Goal: Obtain resource: Download file/media

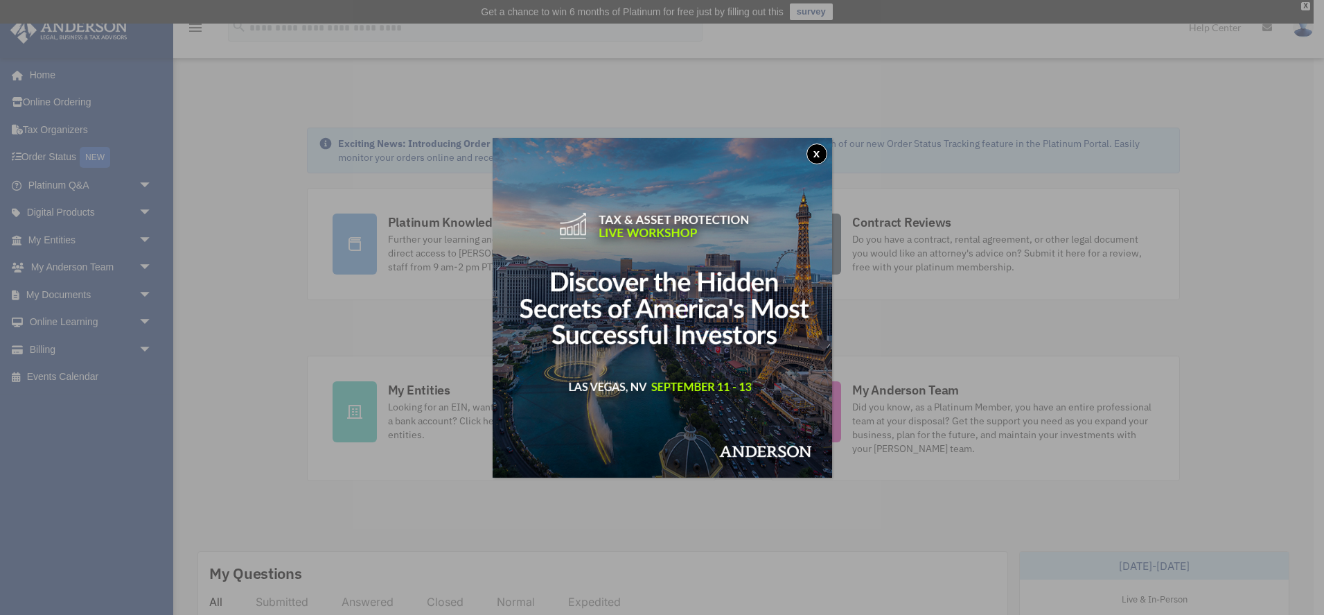
click at [816, 156] on button "x" at bounding box center [817, 153] width 21 height 21
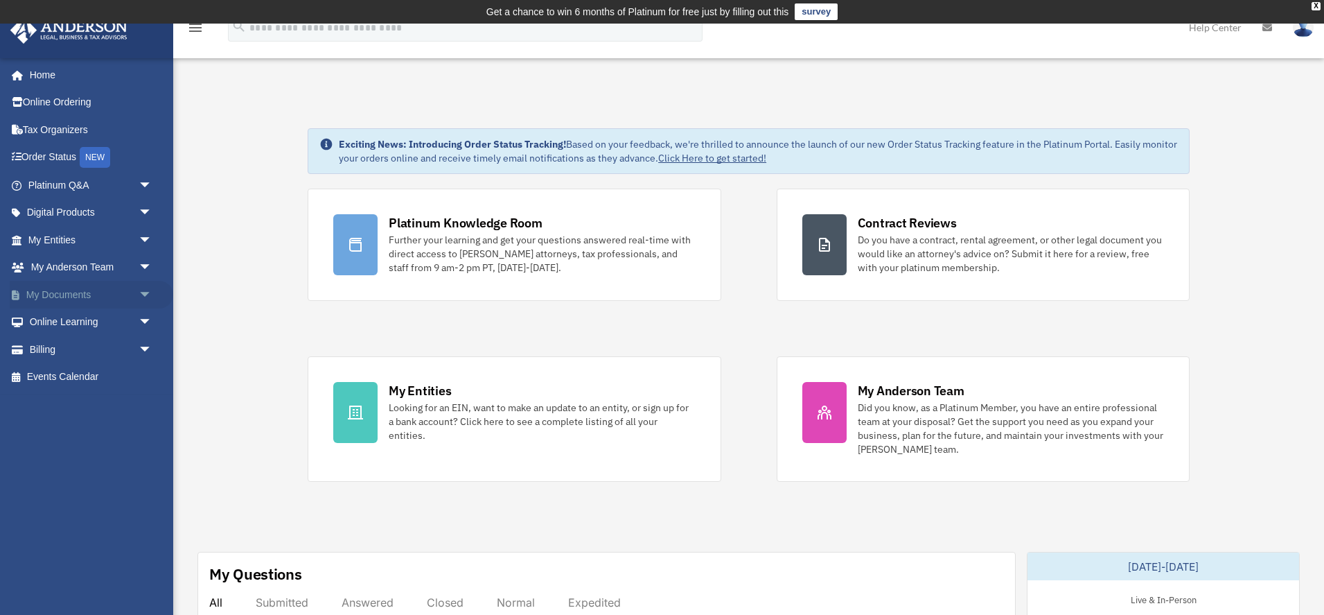
click at [85, 295] on link "My Documents arrow_drop_down" at bounding box center [92, 295] width 164 height 28
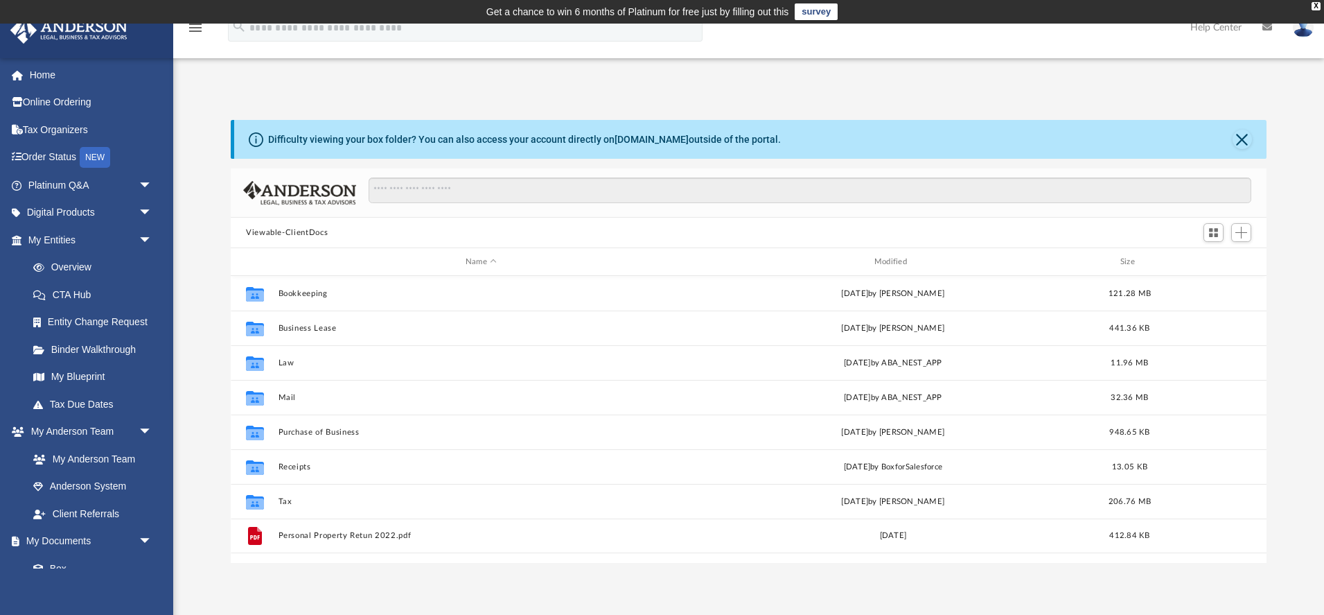
scroll to position [315, 1036]
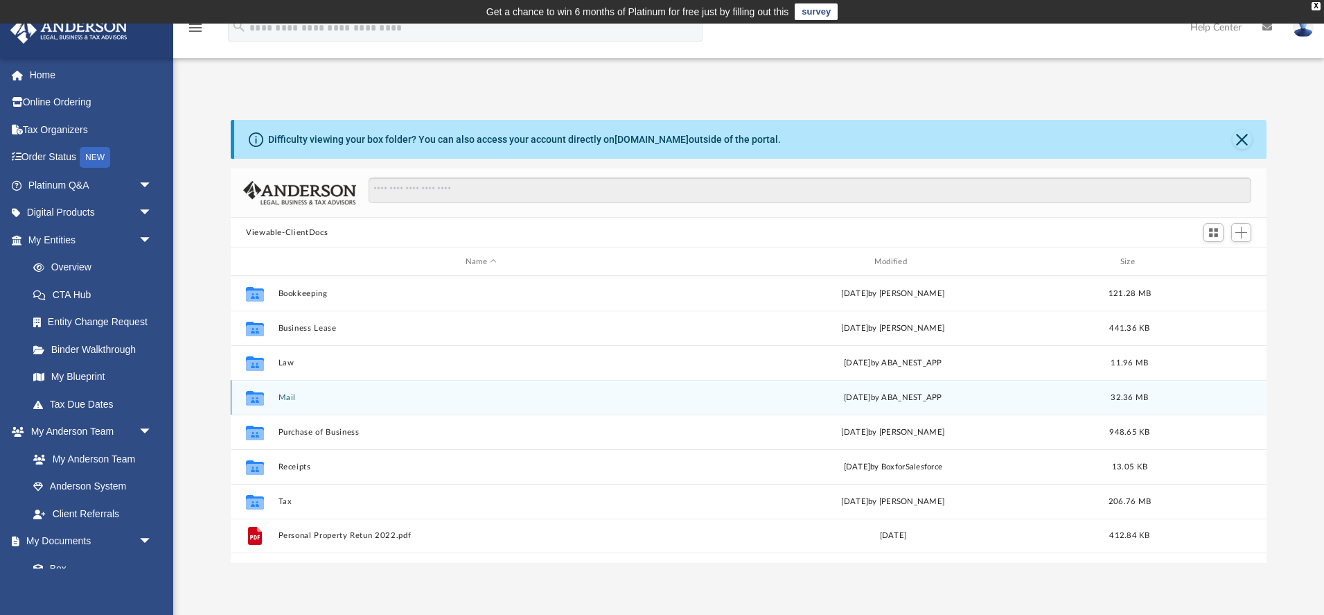
click at [414, 394] on button "Mail" at bounding box center [482, 397] width 406 height 9
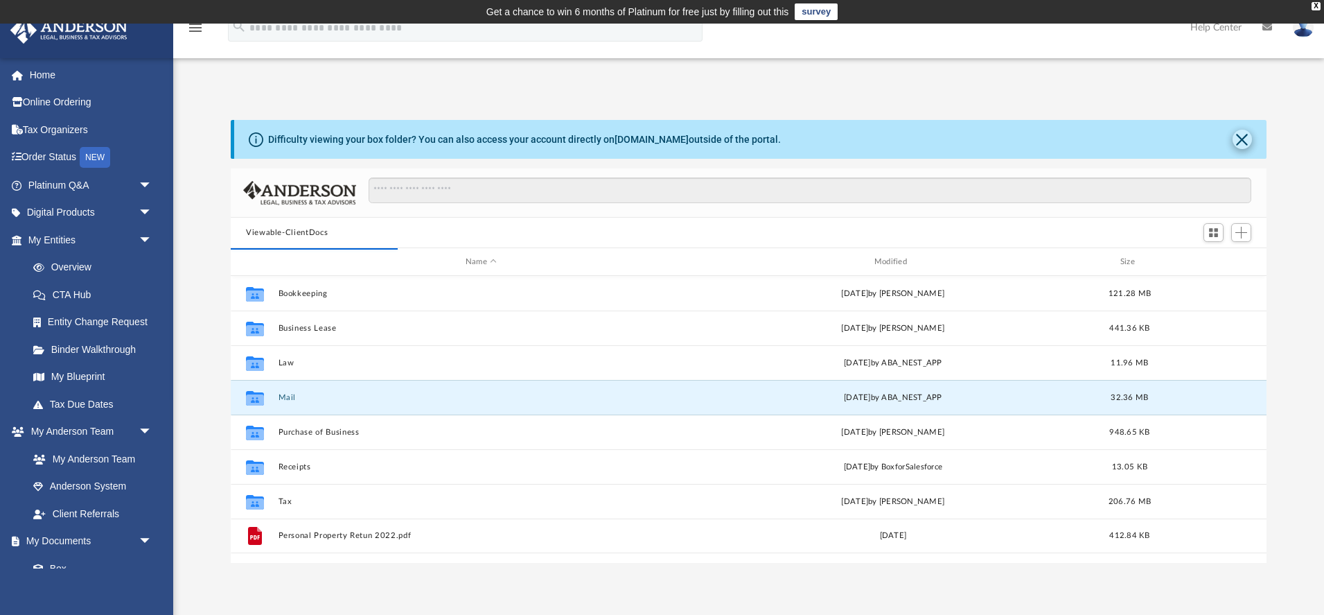
click at [1243, 137] on button "Close" at bounding box center [1242, 139] width 19 height 19
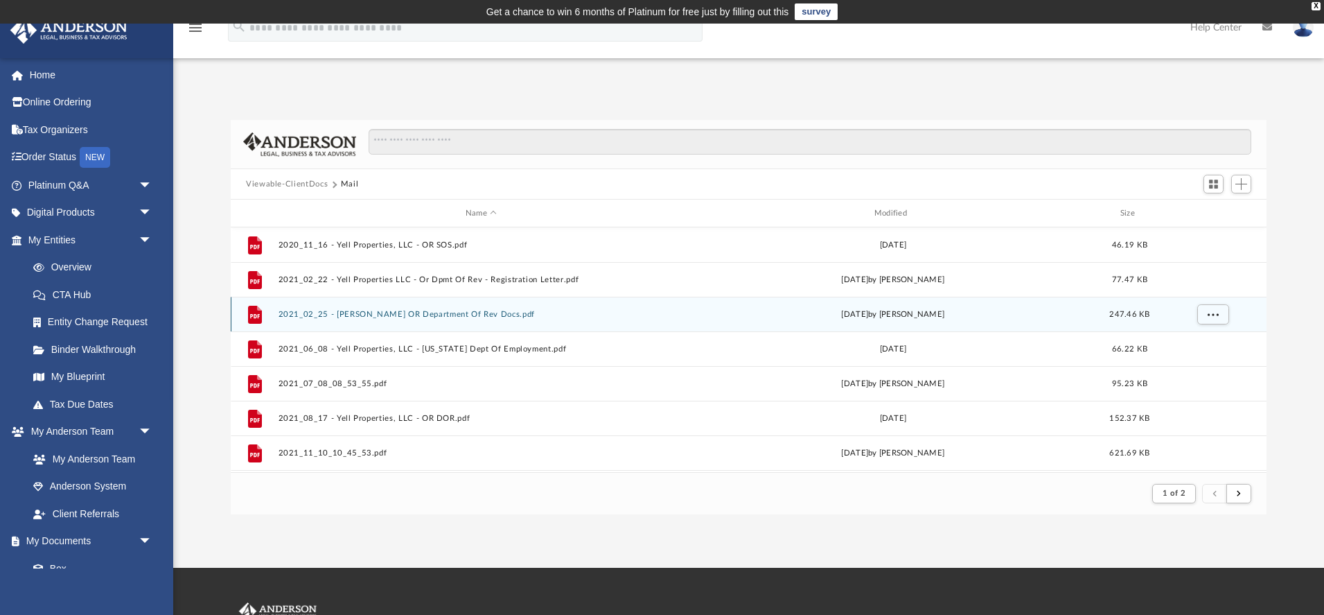
scroll to position [0, 0]
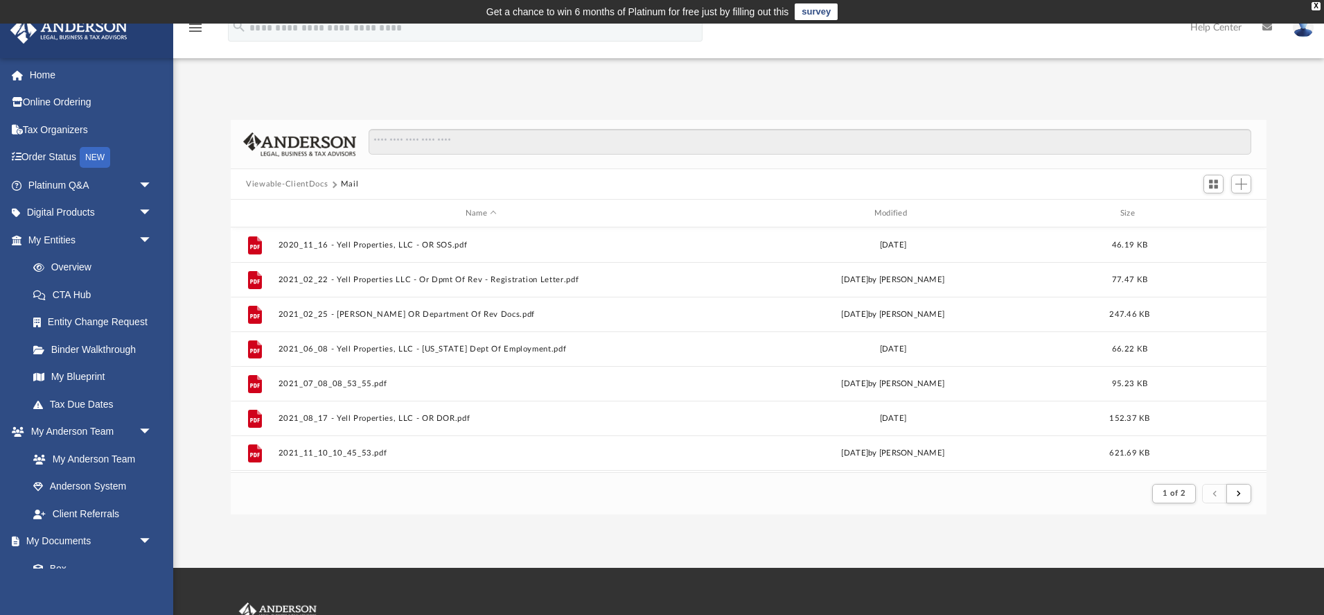
click at [279, 183] on button "Viewable-ClientDocs" at bounding box center [287, 184] width 82 height 12
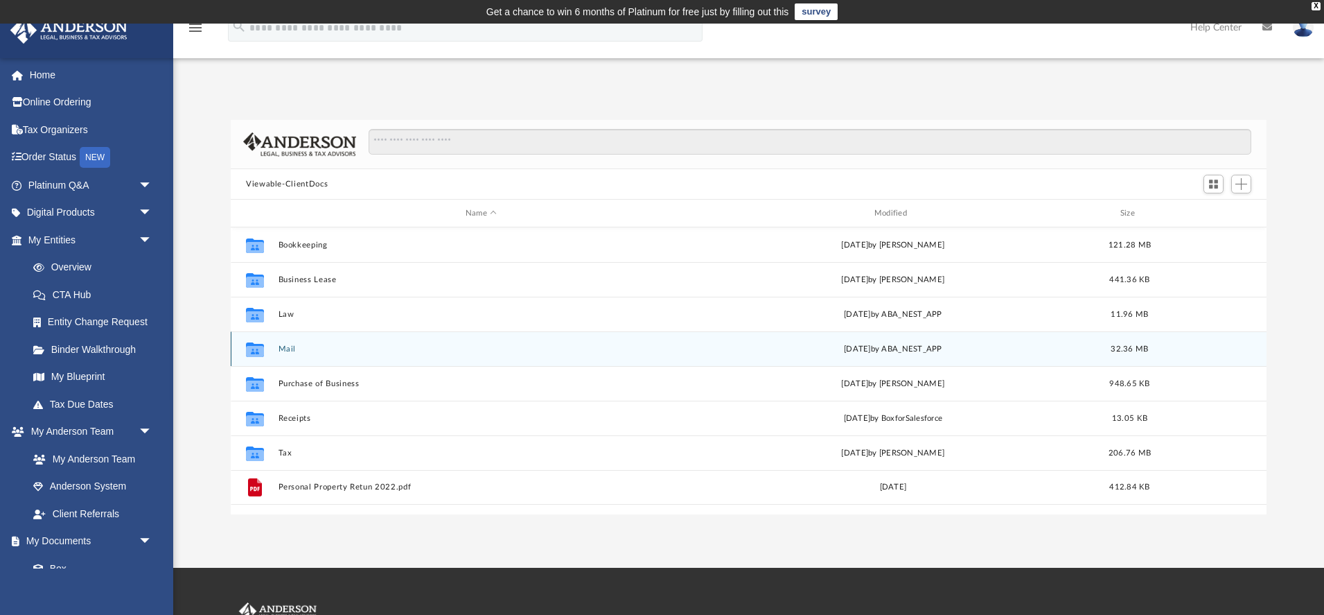
click at [258, 349] on icon "grid" at bounding box center [255, 350] width 18 height 11
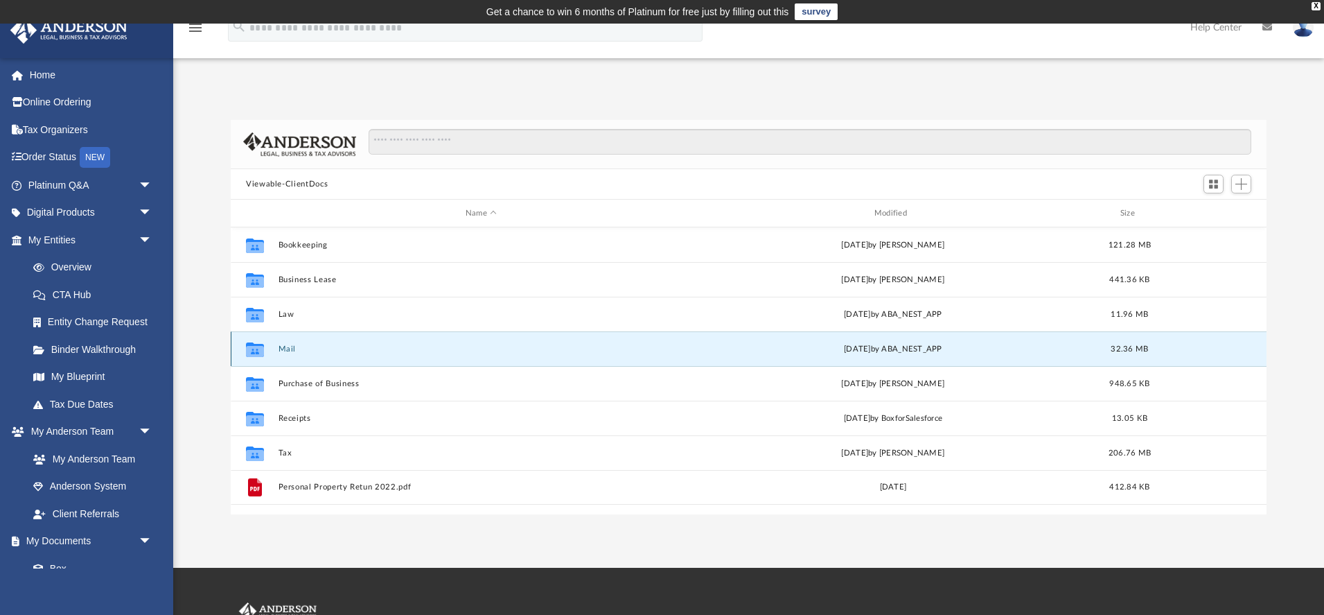
click at [289, 349] on button "Mail" at bounding box center [482, 348] width 406 height 9
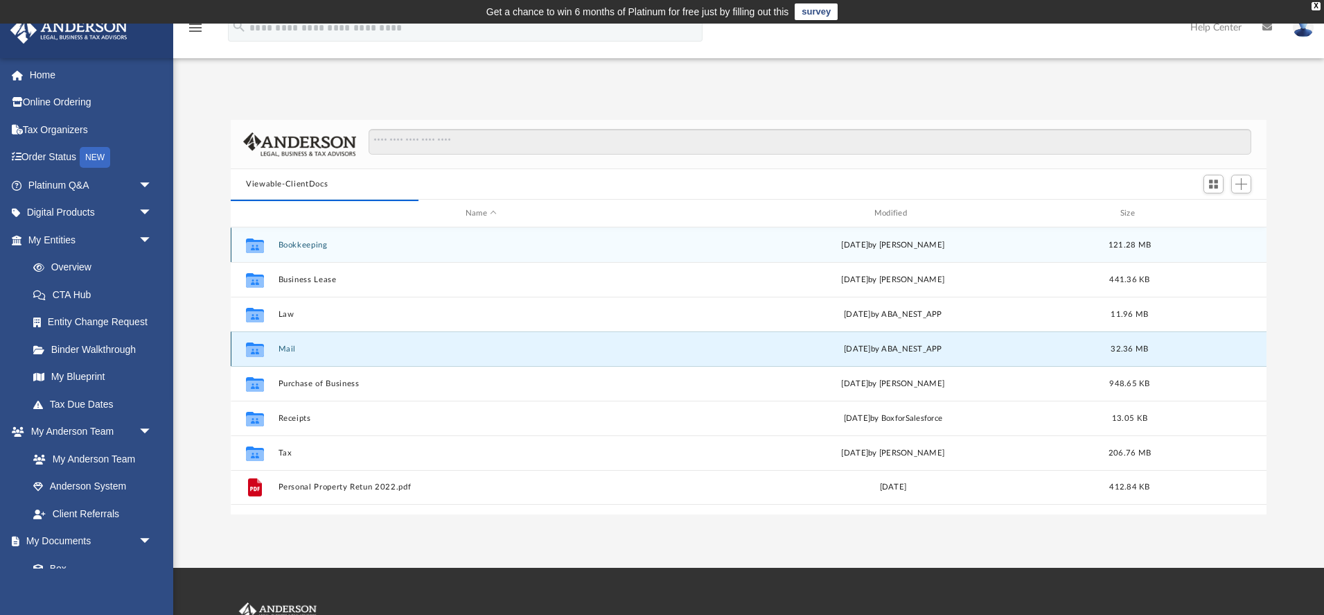
scroll to position [272, 1036]
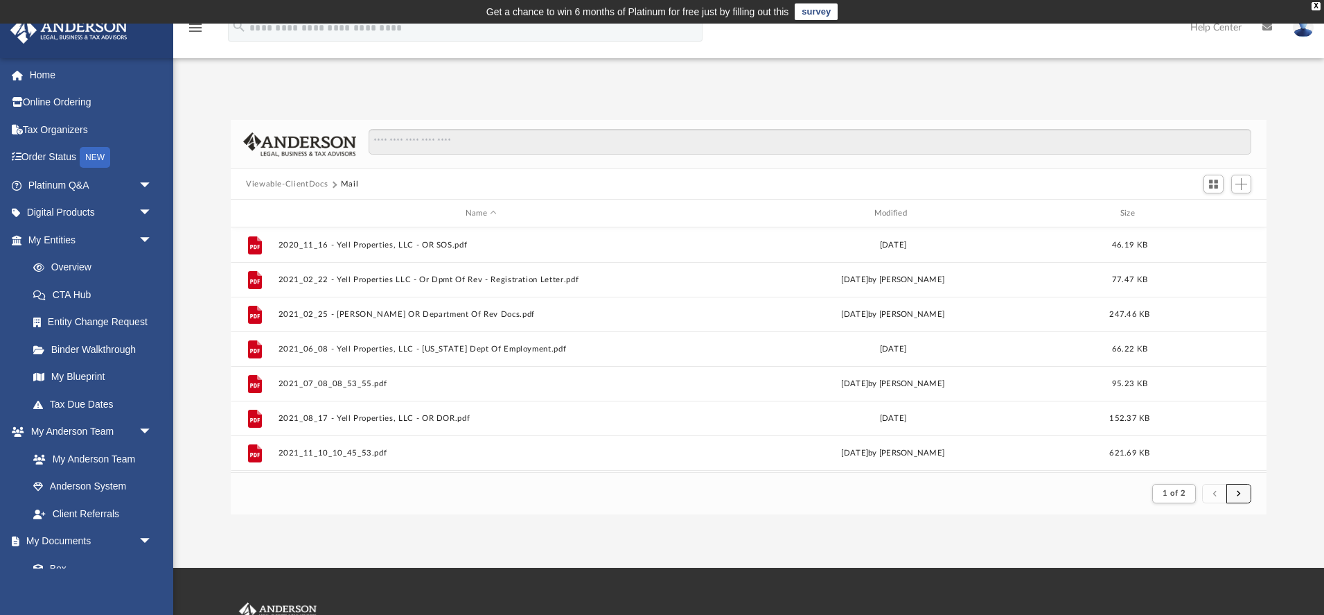
click at [1238, 495] on span "submit" at bounding box center [1239, 493] width 4 height 8
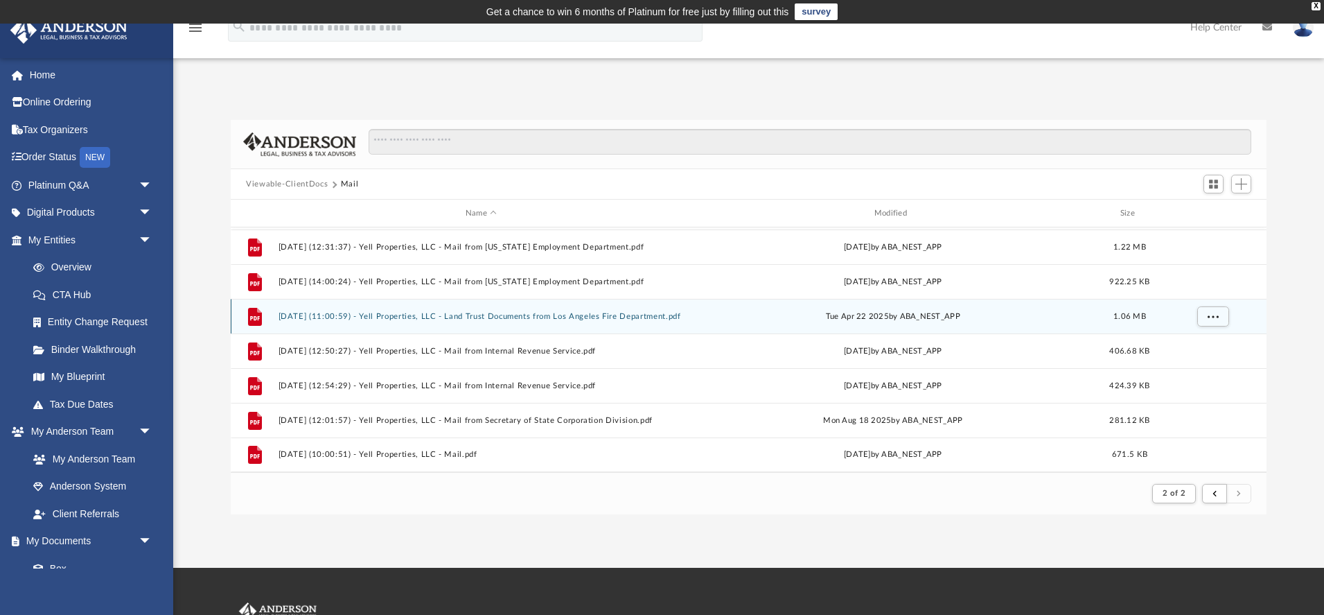
scroll to position [67, 0]
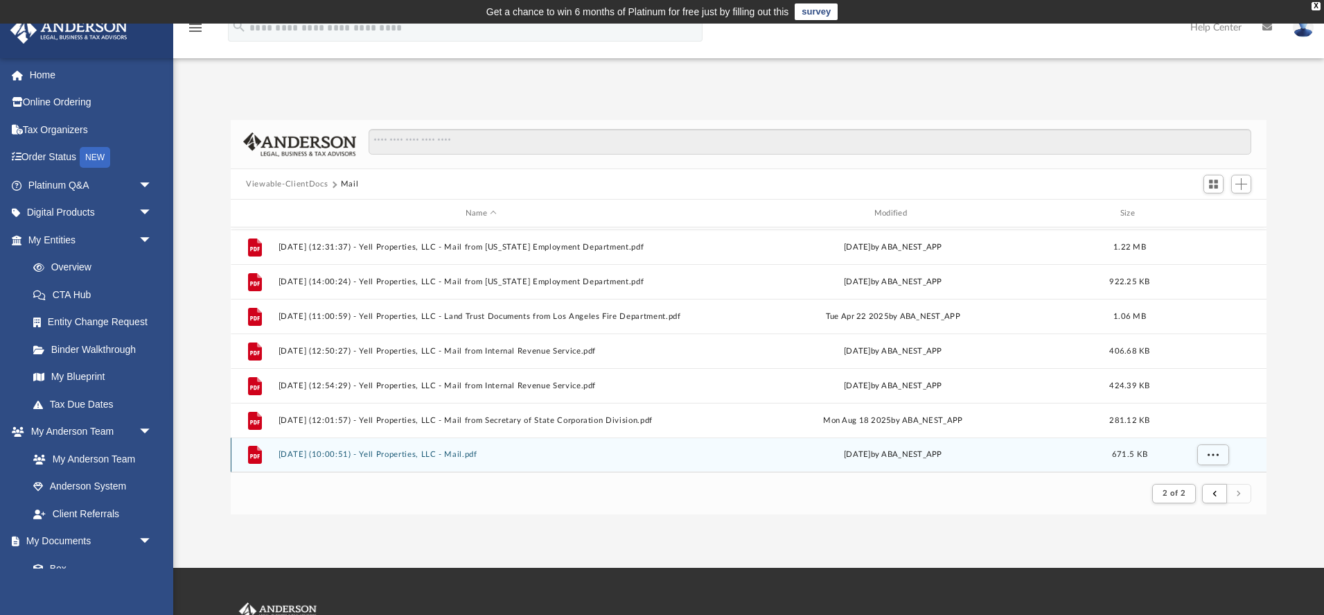
click at [457, 454] on button "2025.08.21 (10:00:51) - Yell Properties, LLC - Mail.pdf" at bounding box center [482, 454] width 406 height 9
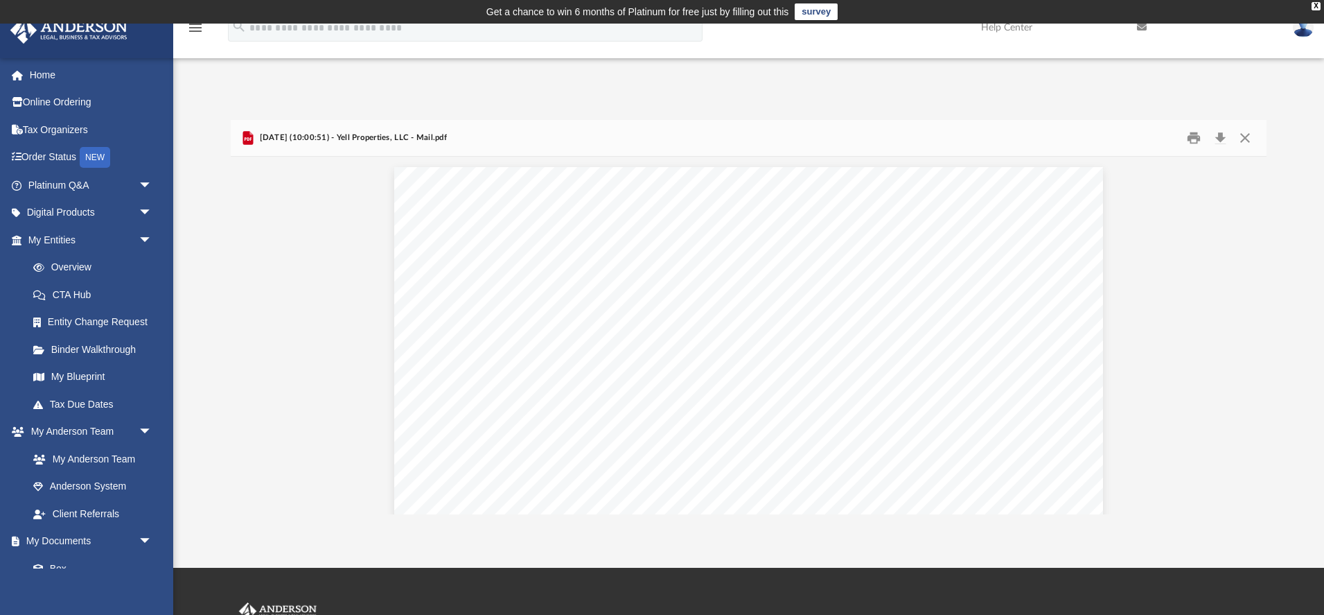
scroll to position [0, 0]
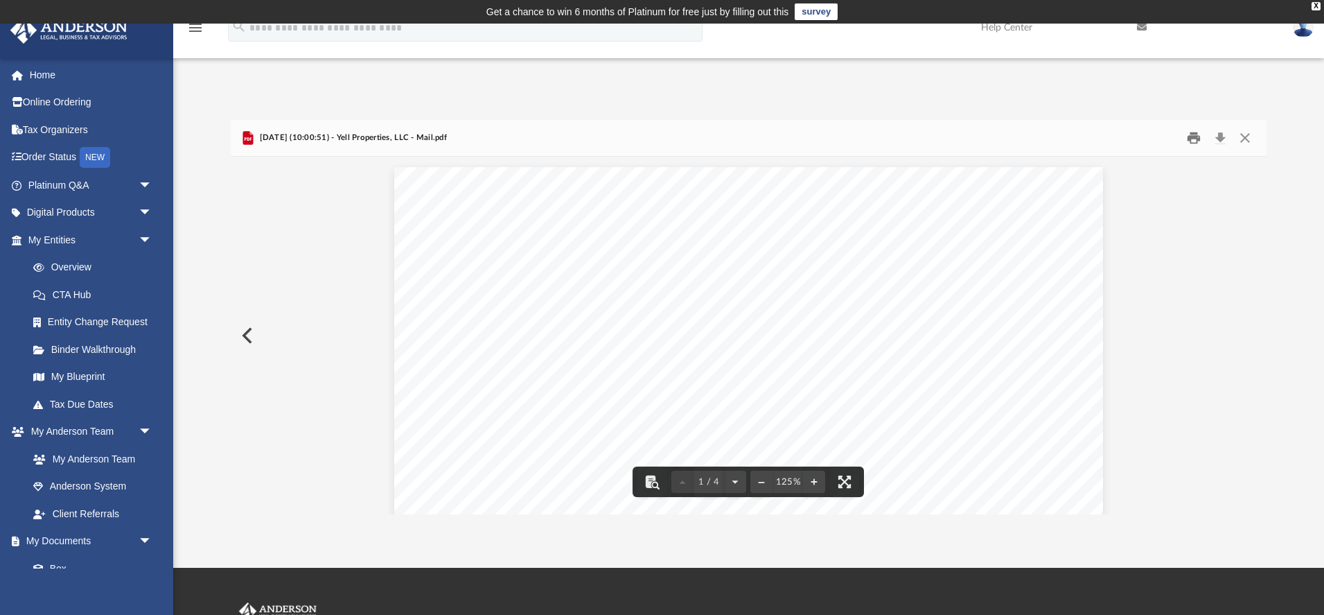
click at [1194, 139] on button "Print" at bounding box center [1195, 138] width 28 height 21
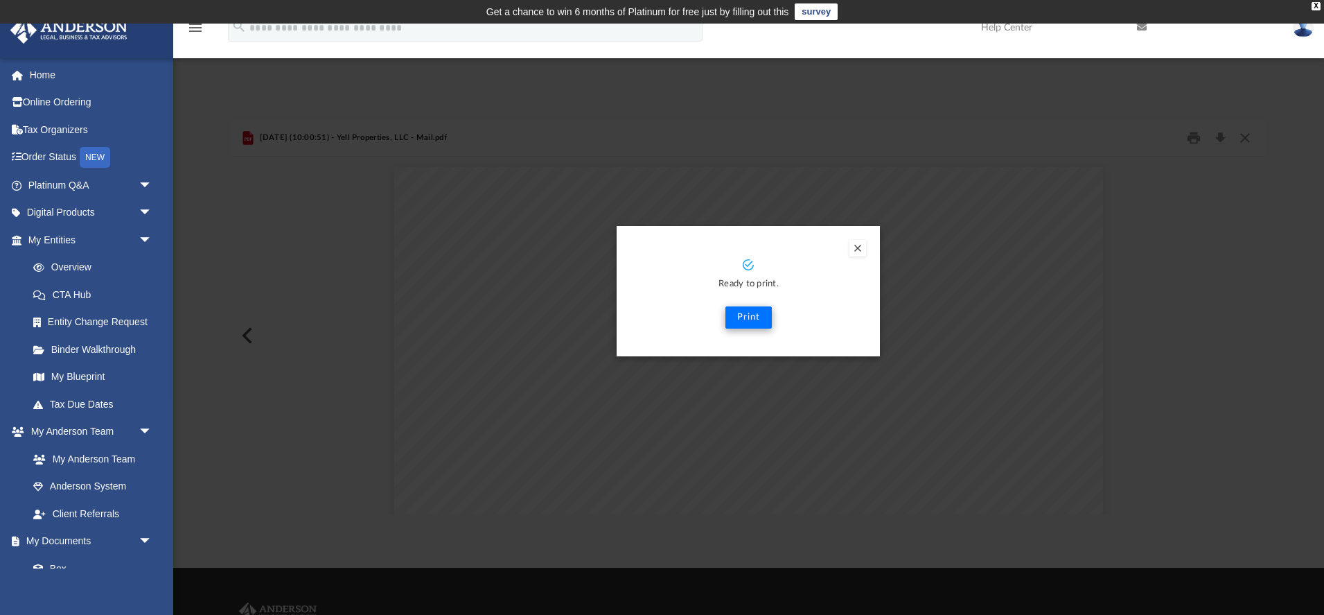
click at [746, 317] on button "Print" at bounding box center [749, 317] width 46 height 22
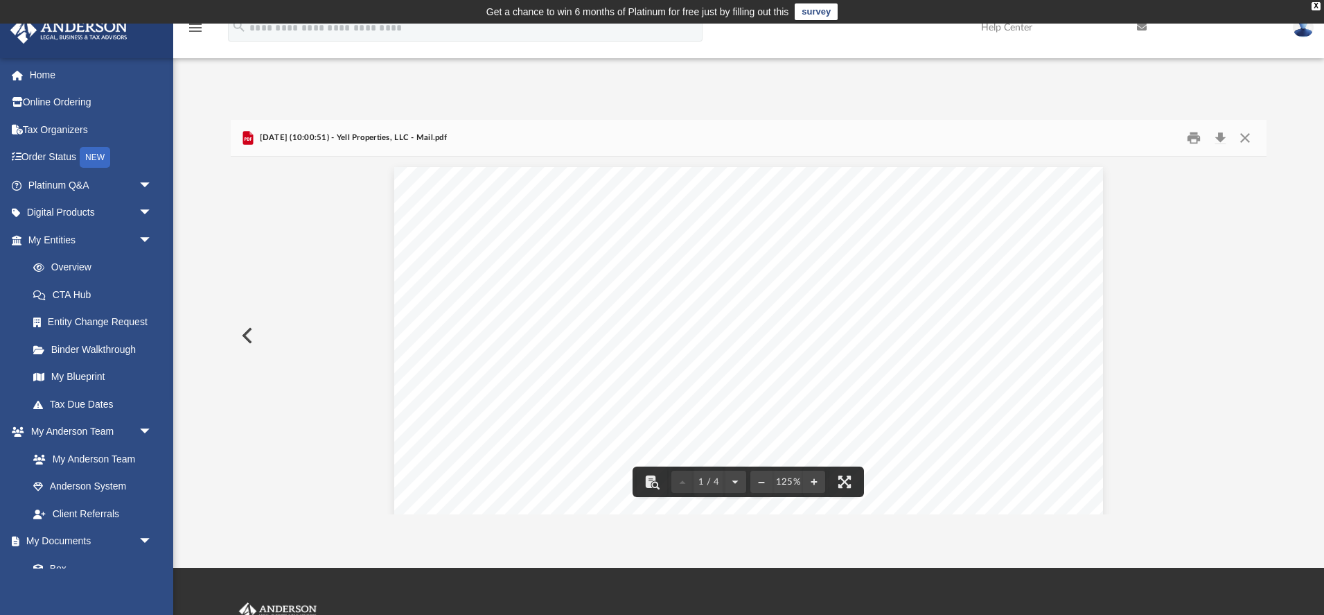
click at [248, 333] on button "Preview" at bounding box center [246, 335] width 30 height 39
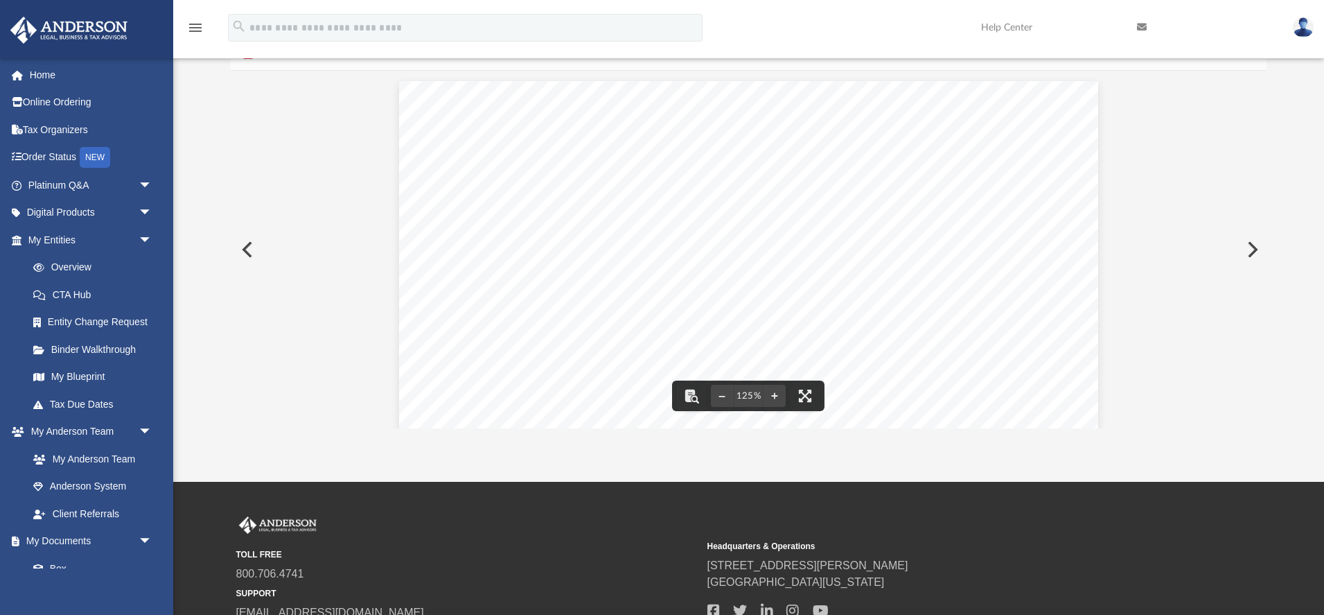
click at [1252, 247] on button "Preview" at bounding box center [1251, 249] width 30 height 39
click at [252, 249] on button "Preview" at bounding box center [246, 249] width 30 height 39
click at [250, 245] on button "Preview" at bounding box center [246, 249] width 30 height 39
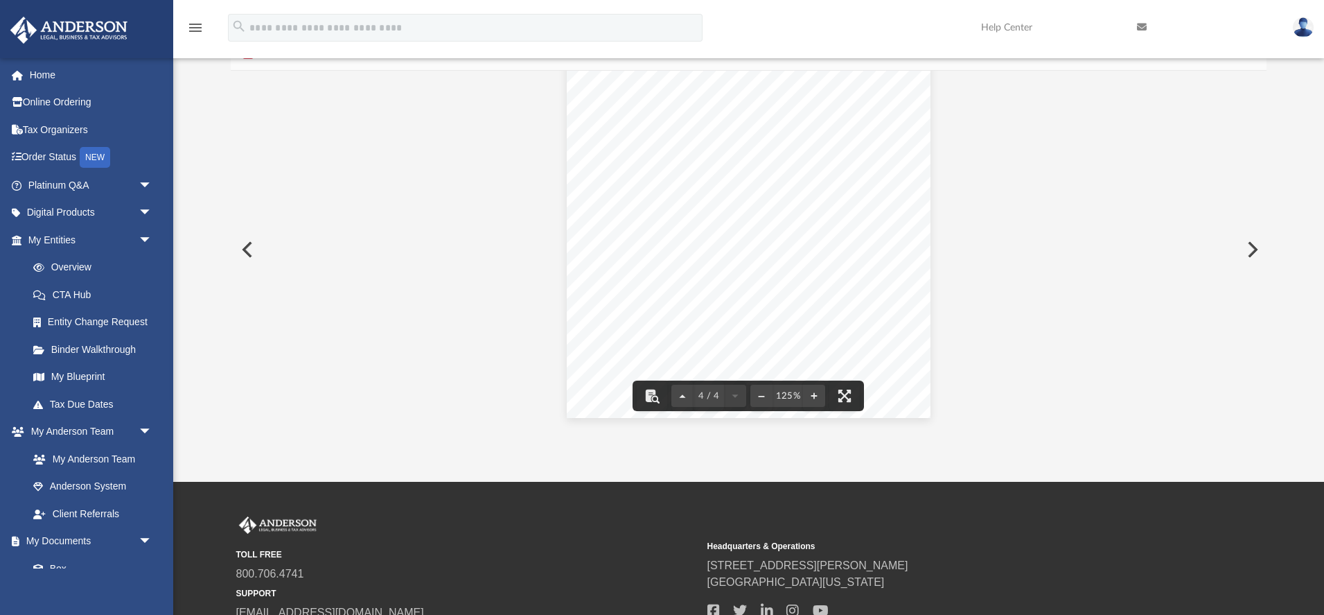
click at [252, 249] on button "Preview" at bounding box center [246, 249] width 30 height 39
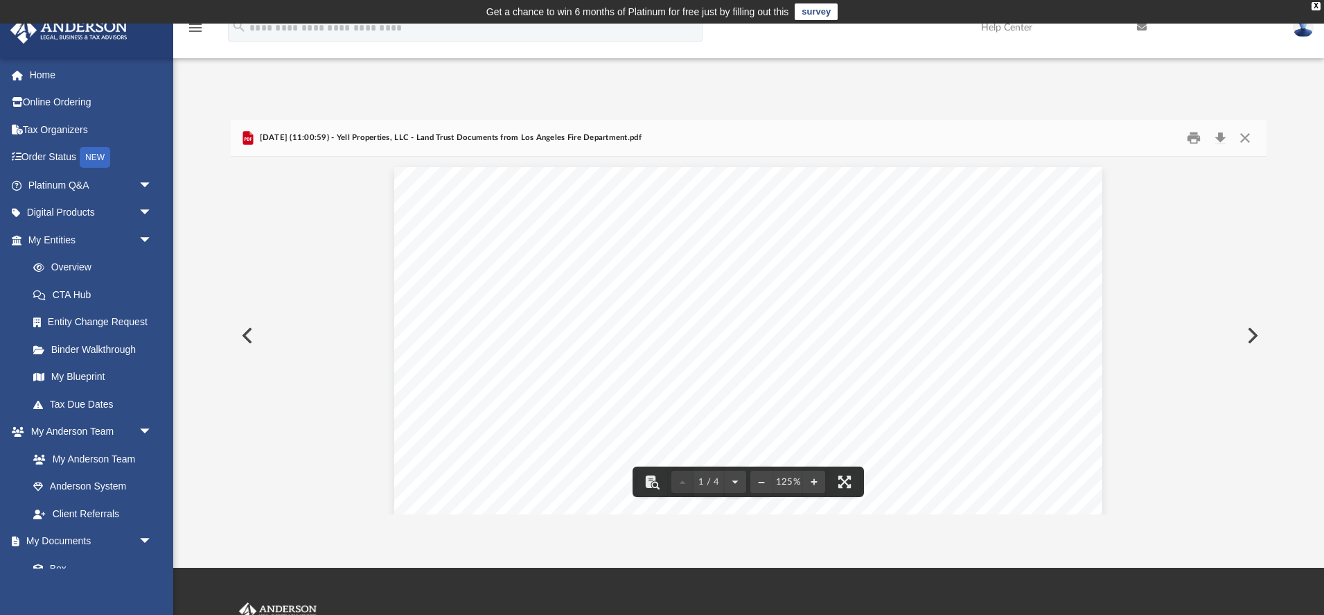
scroll to position [0, 0]
click at [1245, 139] on button "Close" at bounding box center [1245, 138] width 25 height 21
